Goal: Task Accomplishment & Management: Manage account settings

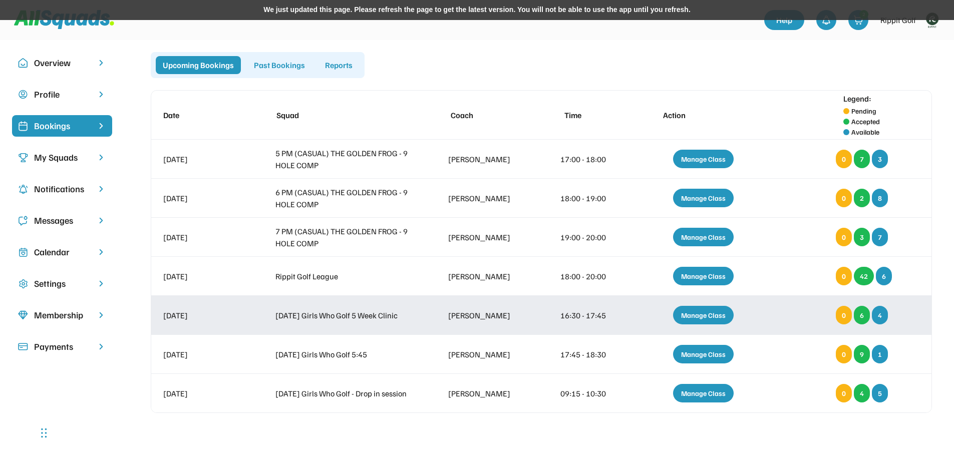
click at [405, 318] on div "[DATE] Girls Who Golf 5 Week Clinic" at bounding box center [343, 316] width 136 height 12
click at [710, 311] on div "Manage Class" at bounding box center [703, 315] width 61 height 19
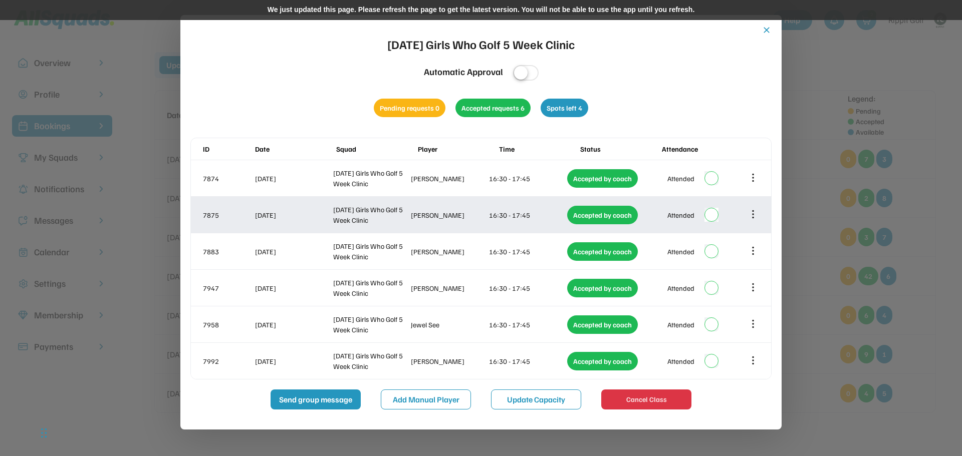
click at [753, 209] on icon at bounding box center [752, 214] width 11 height 11
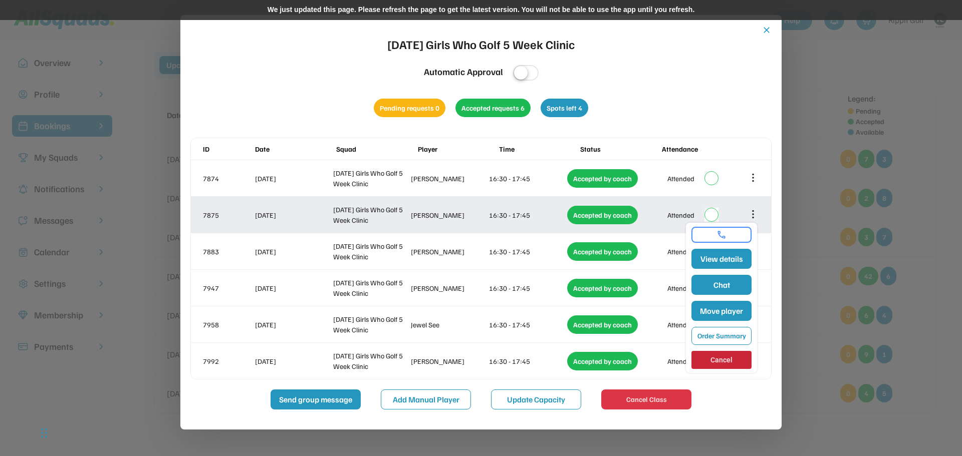
click at [752, 212] on icon at bounding box center [752, 214] width 11 height 11
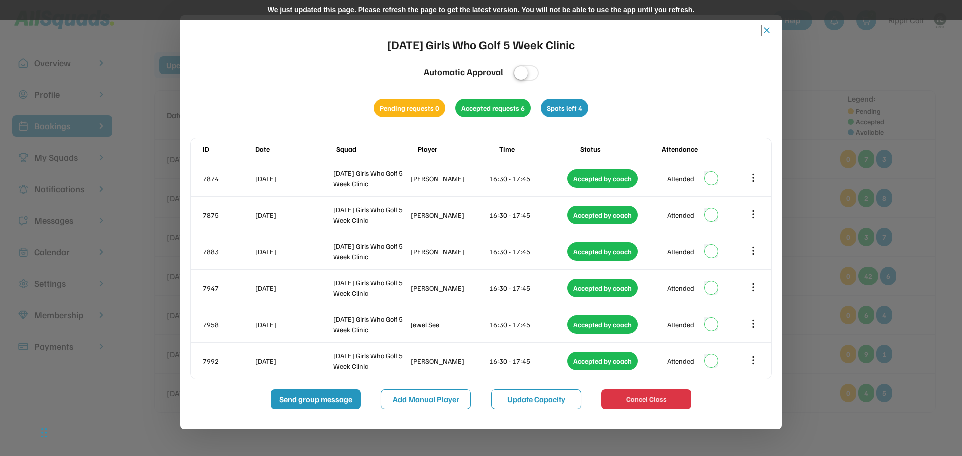
click at [767, 30] on button "close" at bounding box center [766, 30] width 10 height 10
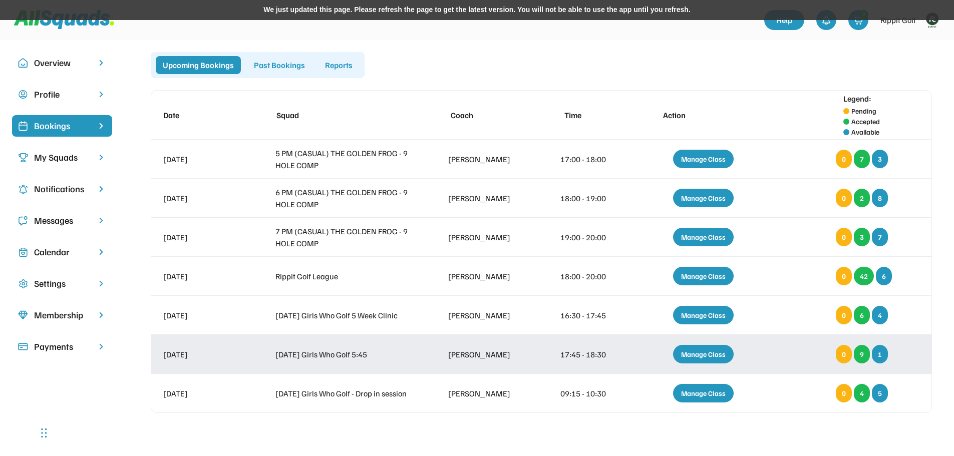
click at [400, 359] on div "[DATE] Girls Who Golf 5:45" at bounding box center [343, 355] width 136 height 12
click at [718, 352] on div "Manage Class" at bounding box center [703, 354] width 61 height 19
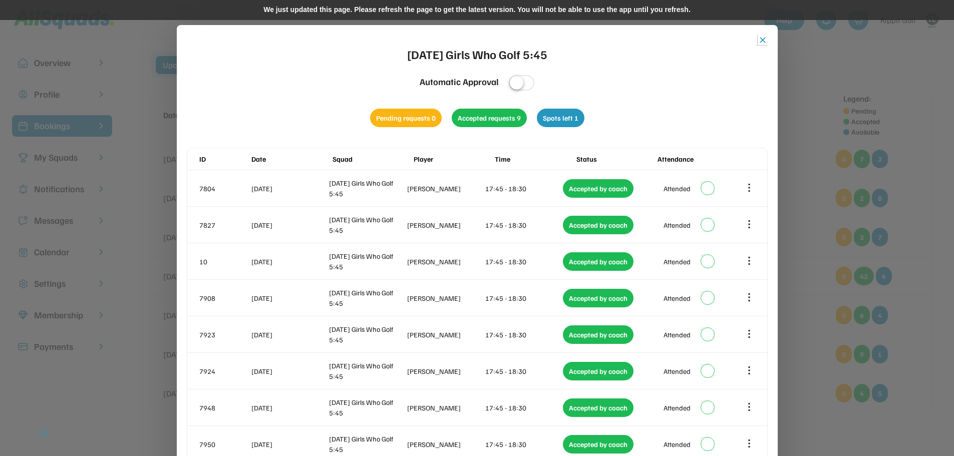
click at [764, 38] on button "close" at bounding box center [763, 40] width 10 height 10
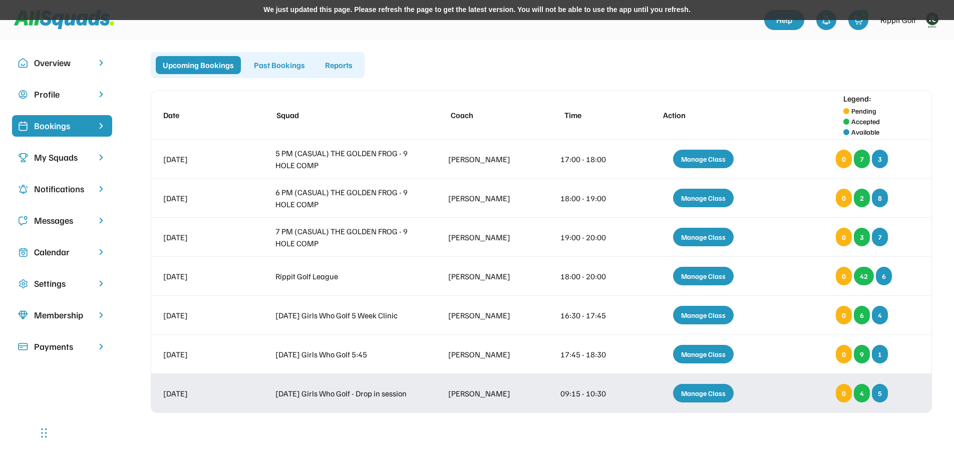
click at [353, 403] on div "[DATE] Girls Who Golf - Drop in session [PERSON_NAME] 09:15 - 10:30 Manage Clas…" at bounding box center [541, 393] width 780 height 39
click at [707, 393] on div "Manage Class" at bounding box center [703, 393] width 61 height 19
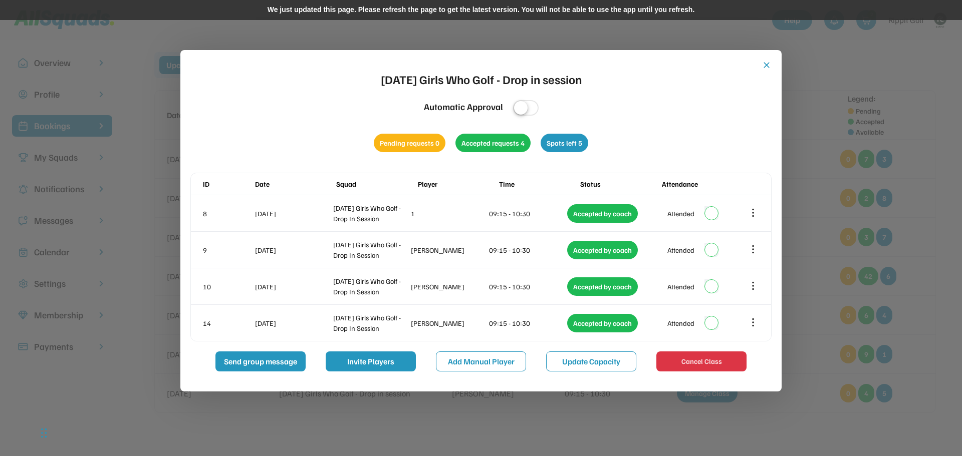
click at [763, 65] on button "close" at bounding box center [766, 65] width 10 height 10
